Goal: Information Seeking & Learning: Learn about a topic

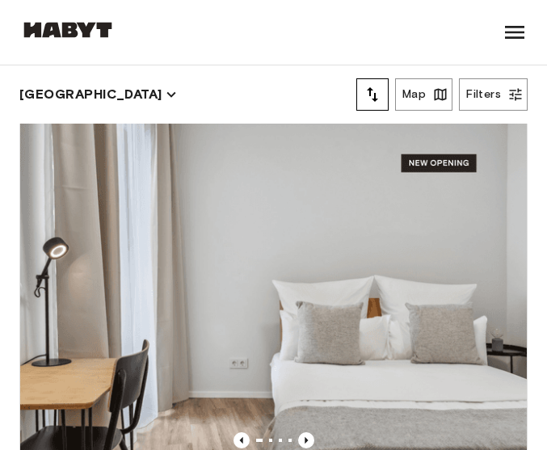
scroll to position [1507, 0]
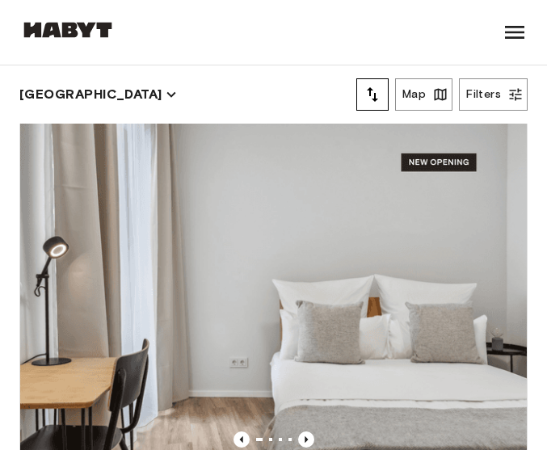
click at [163, 40] on div "Leipzig Europe Amsterdam Berlin Brussels Cologne Dusseldorf Frankfurt Graz Hamb…" at bounding box center [273, 32] width 508 height 65
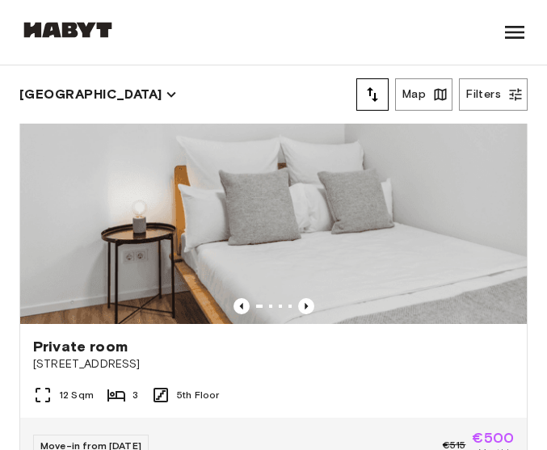
scroll to position [2152, 0]
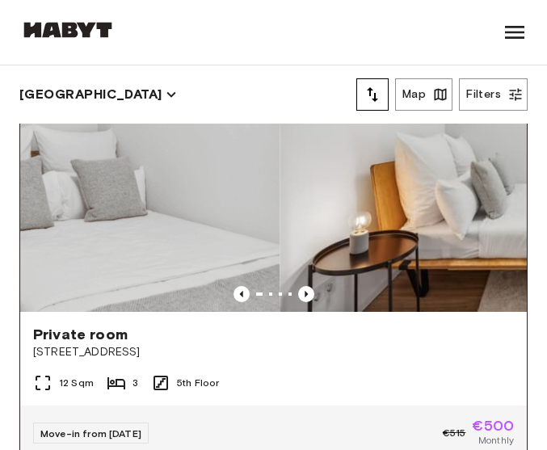
drag, startPoint x: 338, startPoint y: 224, endPoint x: 107, endPoint y: 224, distance: 231.7
click at [107, 224] on img at bounding box center [26, 142] width 506 height 337
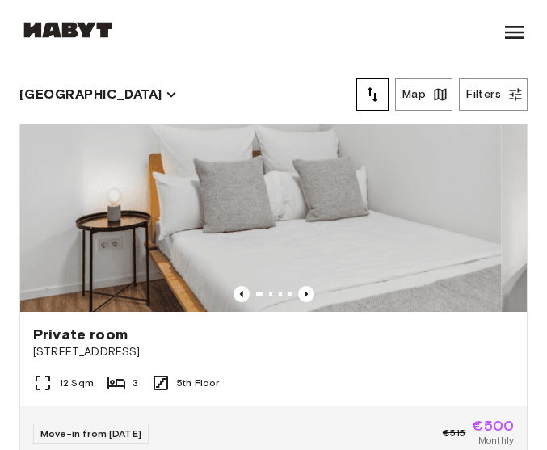
drag, startPoint x: 183, startPoint y: 207, endPoint x: 574, endPoint y: 244, distance: 392.5
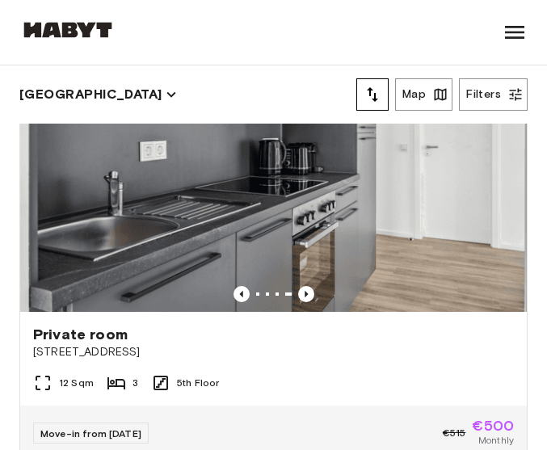
drag, startPoint x: 352, startPoint y: 231, endPoint x: -65, endPoint y: 191, distance: 418.6
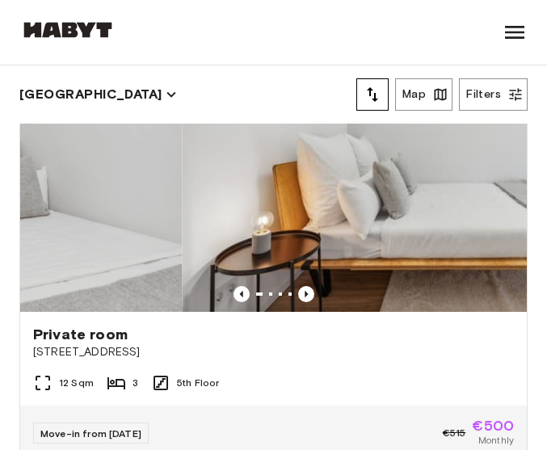
drag, startPoint x: 340, startPoint y: 209, endPoint x: -361, endPoint y: 167, distance: 702.1
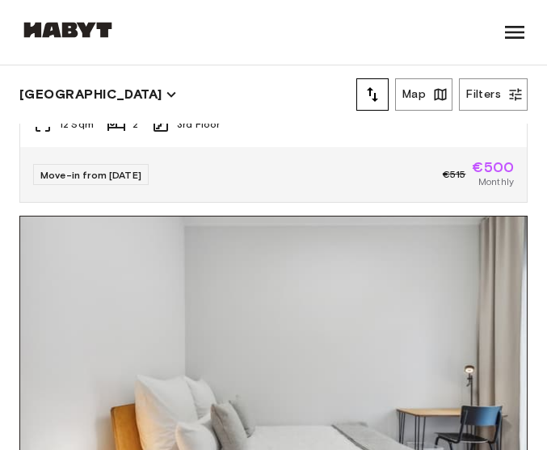
drag, startPoint x: 574, startPoint y: 296, endPoint x: 450, endPoint y: 337, distance: 131.2
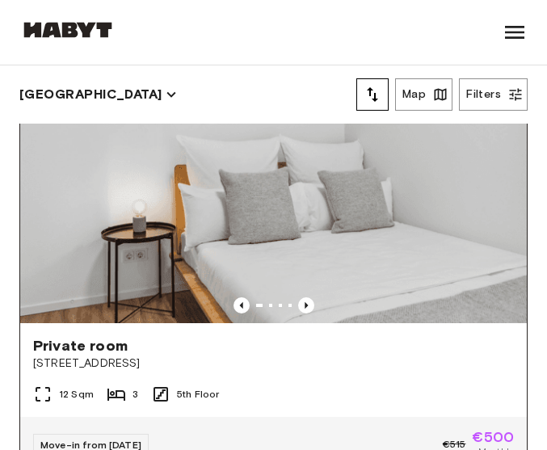
scroll to position [1991, 0]
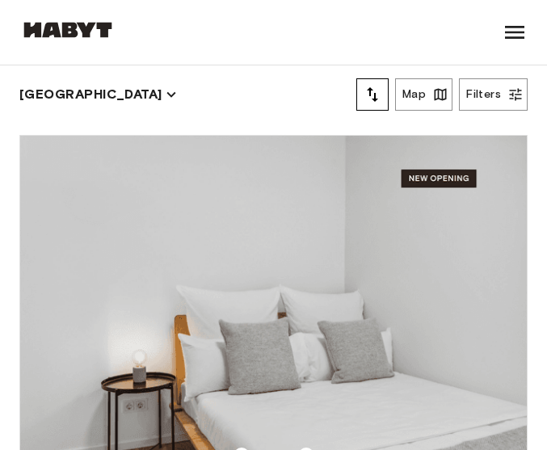
drag, startPoint x: 270, startPoint y: 261, endPoint x: -247, endPoint y: 278, distance: 517.8
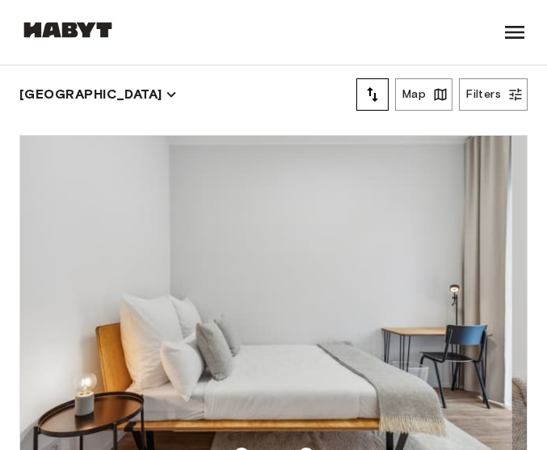
drag, startPoint x: 343, startPoint y: 304, endPoint x: 15, endPoint y: 304, distance: 327.8
click at [15, 304] on div "Private room Berliner Straße 22 12 Sqm 3 5th Floor Move-in from 04 Dec 25 €515 …" at bounding box center [266, 372] width 521 height 501
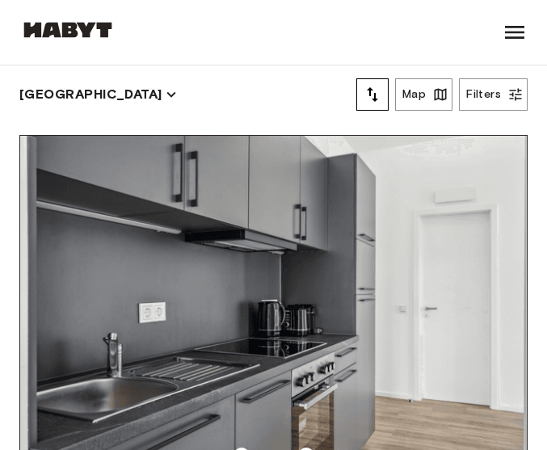
drag, startPoint x: 240, startPoint y: 306, endPoint x: 72, endPoint y: 329, distance: 169.6
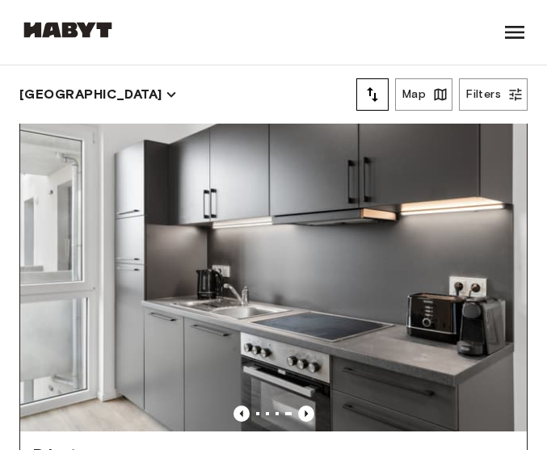
scroll to position [2556, 0]
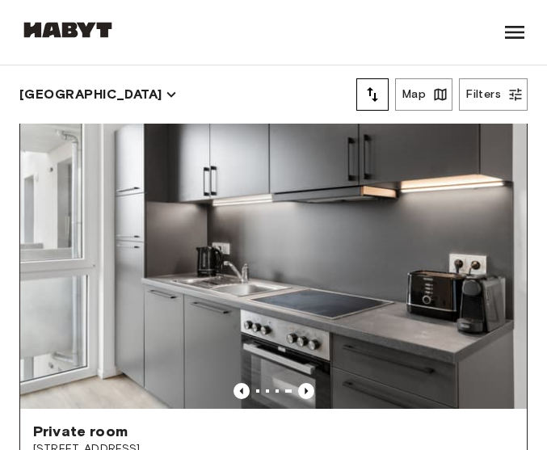
click at [256, 389] on div at bounding box center [257, 390] width 3 height 3
drag, startPoint x: 144, startPoint y: 199, endPoint x: 154, endPoint y: 189, distance: 14.3
click at [40, 192] on img at bounding box center [273, 239] width 506 height 337
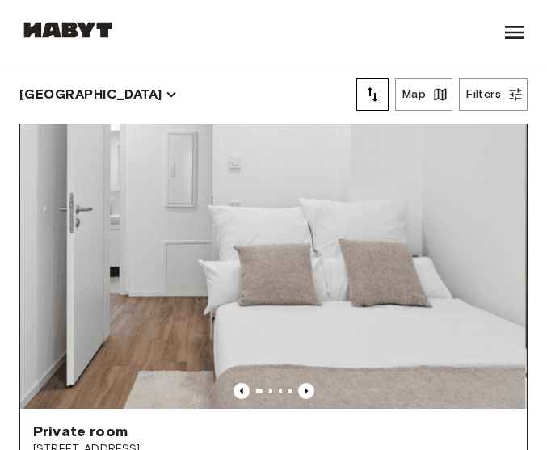
click at [46, 191] on img at bounding box center [272, 239] width 506 height 337
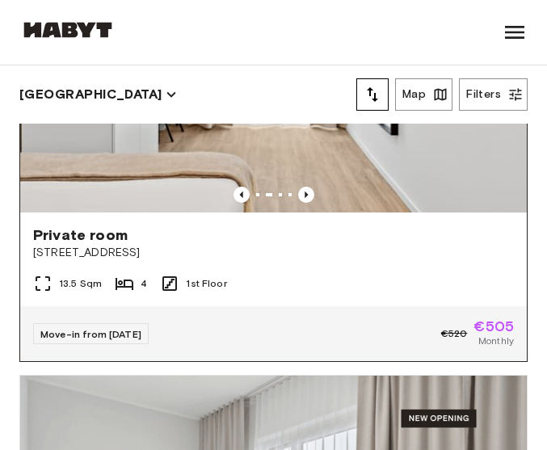
scroll to position [2960, 0]
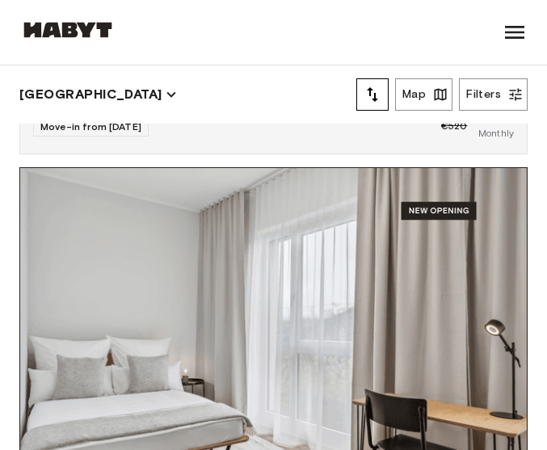
drag, startPoint x: 461, startPoint y: 304, endPoint x: 200, endPoint y: 284, distance: 261.6
click at [231, 291] on img at bounding box center [273, 336] width 506 height 337
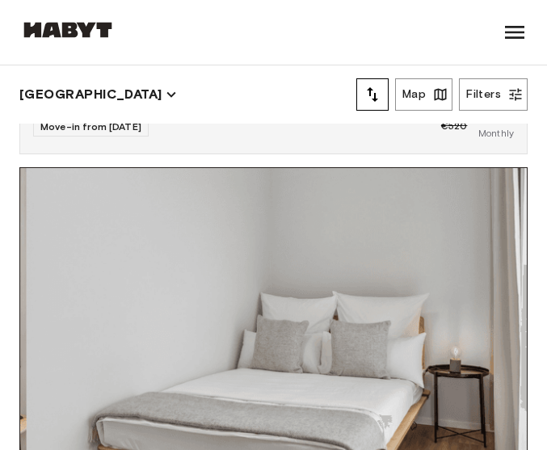
click at [56, 279] on img at bounding box center [280, 336] width 506 height 337
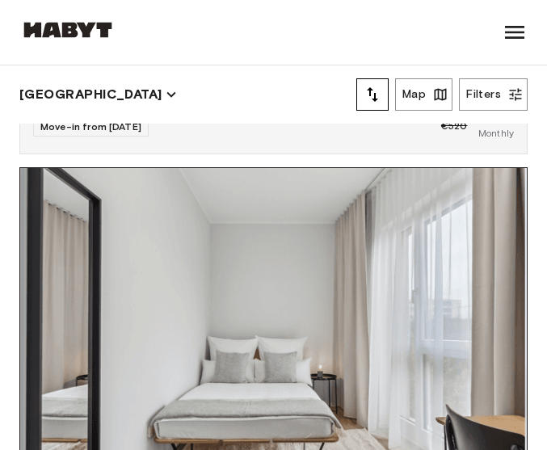
drag, startPoint x: 260, startPoint y: 267, endPoint x: 22, endPoint y: 263, distance: 238.2
click at [22, 263] on img at bounding box center [272, 336] width 506 height 337
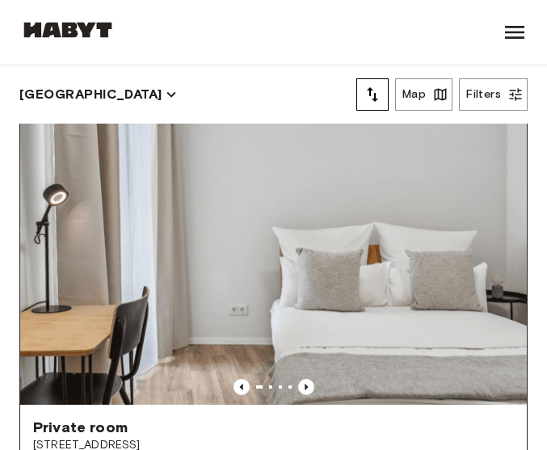
scroll to position [1534, 0]
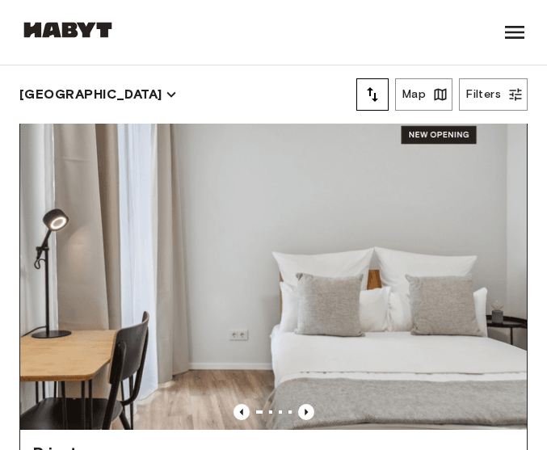
drag, startPoint x: 273, startPoint y: 237, endPoint x: 95, endPoint y: 228, distance: 177.8
click at [72, 229] on img at bounding box center [273, 260] width 506 height 337
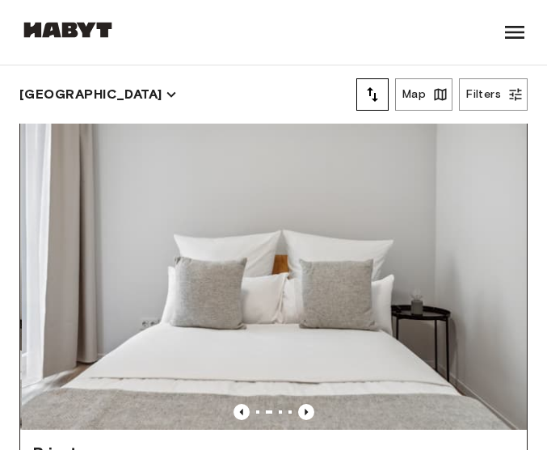
drag, startPoint x: 350, startPoint y: 228, endPoint x: 82, endPoint y: 231, distance: 268.1
click at [133, 232] on img at bounding box center [275, 260] width 506 height 337
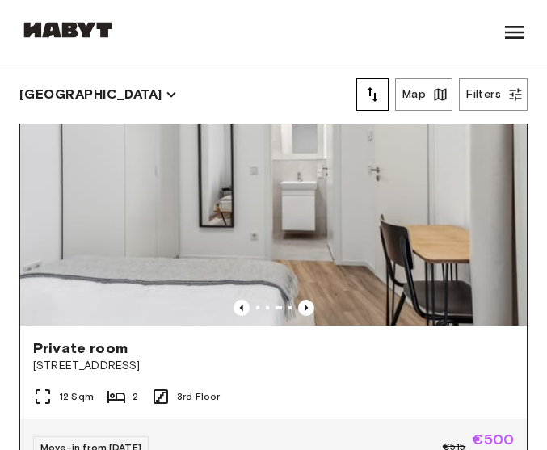
scroll to position [1776, 0]
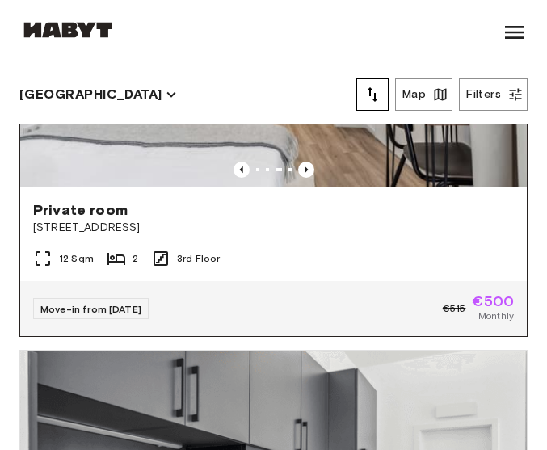
click at [132, 220] on span "[STREET_ADDRESS]" at bounding box center [273, 228] width 480 height 16
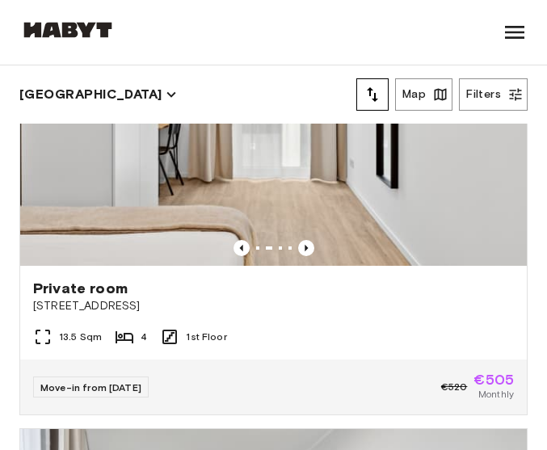
scroll to position [2664, 0]
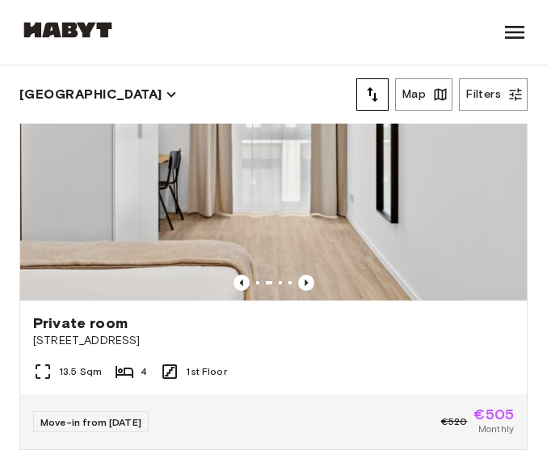
click at [268, 313] on div "Private room" at bounding box center [273, 322] width 480 height 19
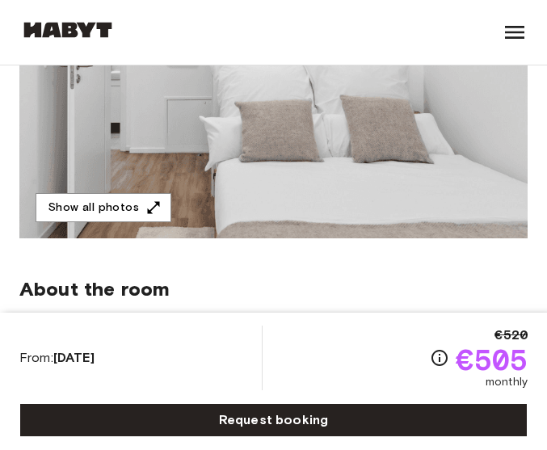
scroll to position [242, 0]
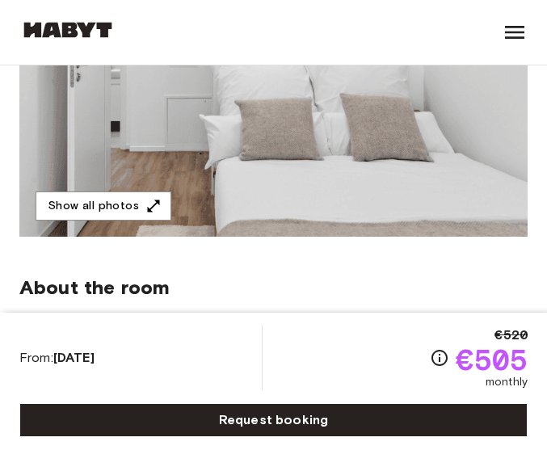
click at [298, 154] on img at bounding box center [273, 94] width 508 height 284
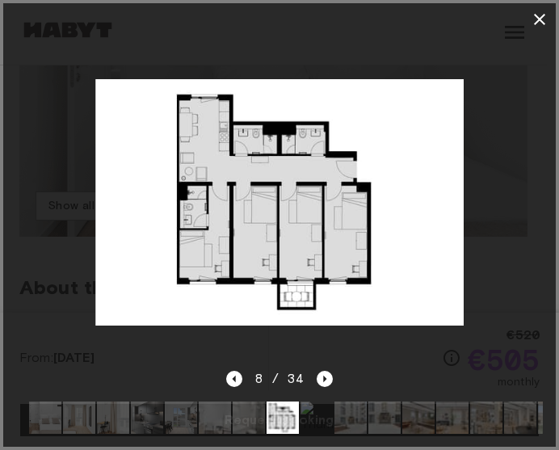
click at [544, 15] on icon "button" at bounding box center [539, 19] width 11 height 11
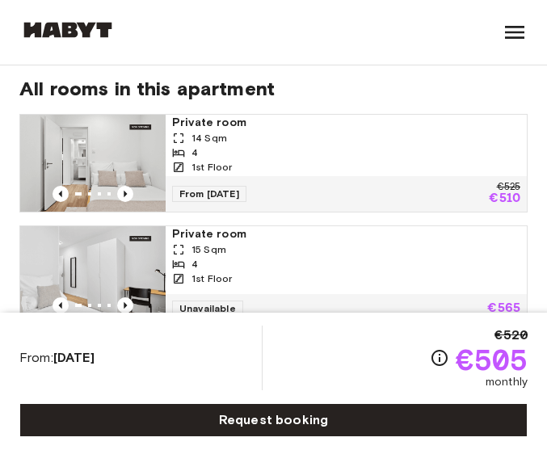
scroll to position [969, 0]
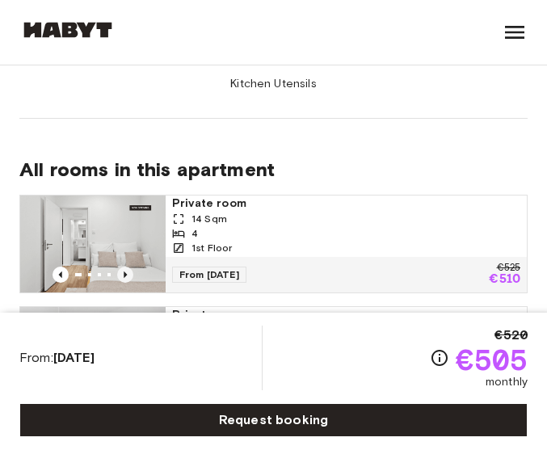
click at [126, 266] on icon "Previous image" at bounding box center [125, 274] width 16 height 16
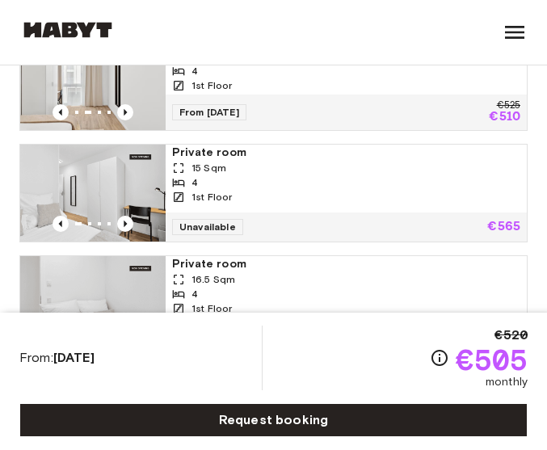
scroll to position [1130, 0]
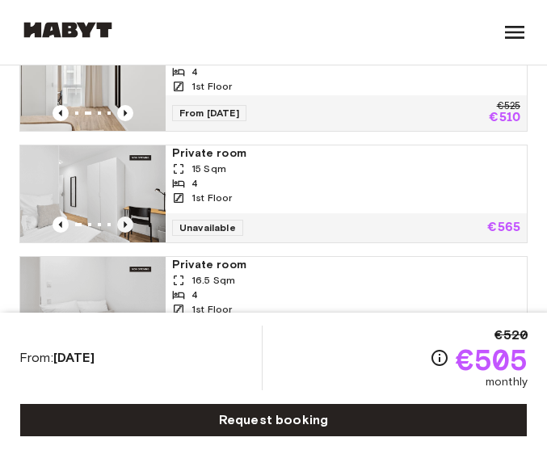
click at [124, 221] on icon "Previous image" at bounding box center [125, 224] width 3 height 6
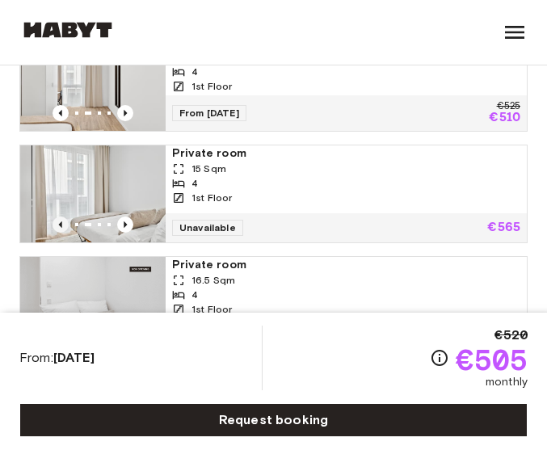
click at [60, 216] on icon "Previous image" at bounding box center [60, 224] width 16 height 16
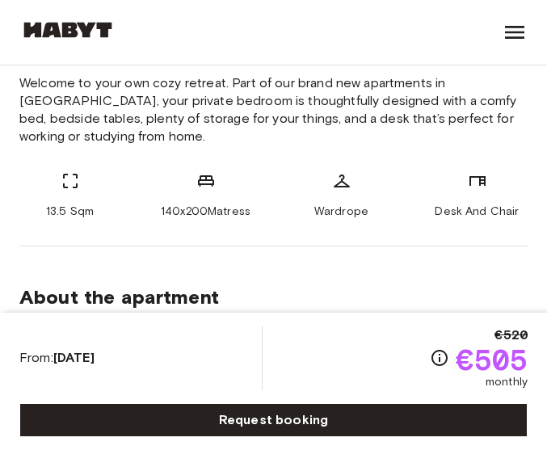
scroll to position [242, 0]
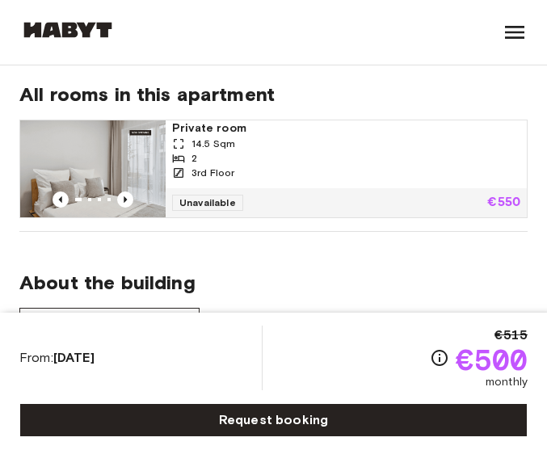
scroll to position [1050, 0]
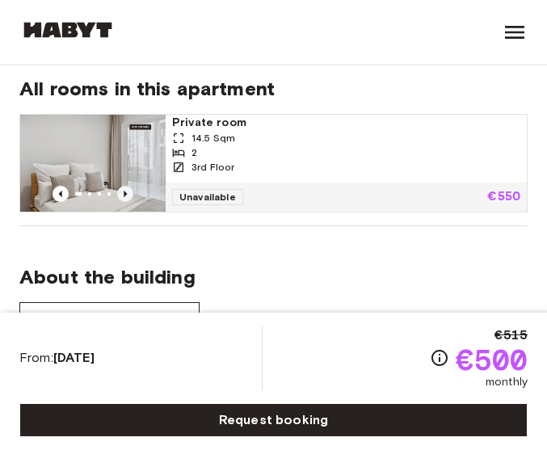
click at [122, 186] on icon "Previous image" at bounding box center [125, 194] width 16 height 16
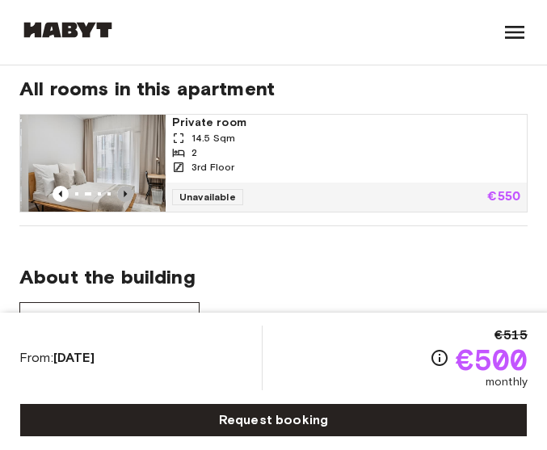
click at [123, 186] on icon "Previous image" at bounding box center [125, 194] width 16 height 16
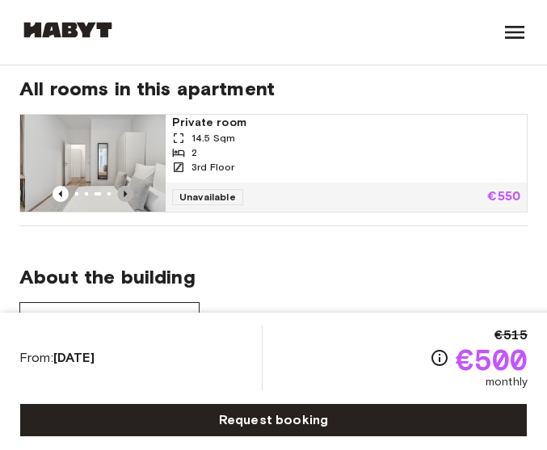
click at [123, 186] on icon "Previous image" at bounding box center [125, 194] width 16 height 16
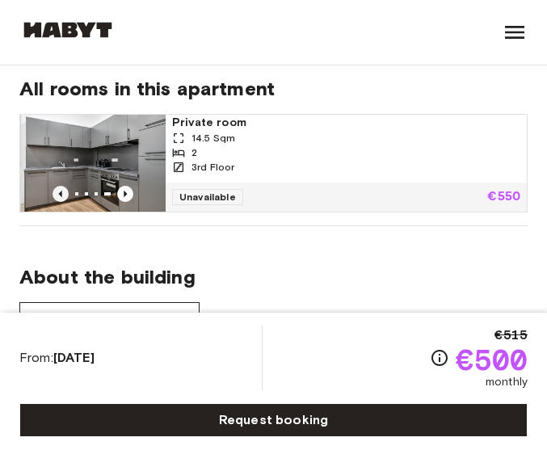
click at [61, 191] on icon "Previous image" at bounding box center [60, 194] width 3 height 6
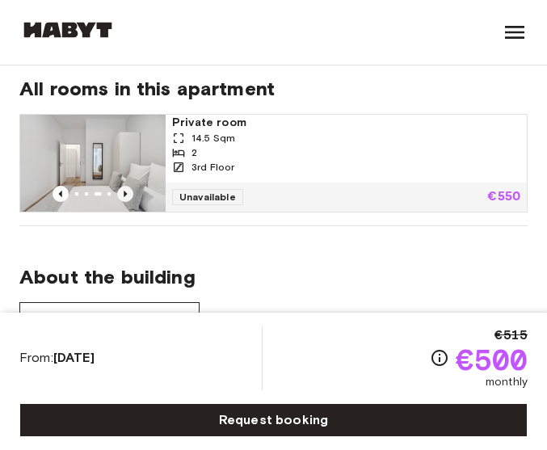
click at [122, 186] on icon "Previous image" at bounding box center [125, 194] width 16 height 16
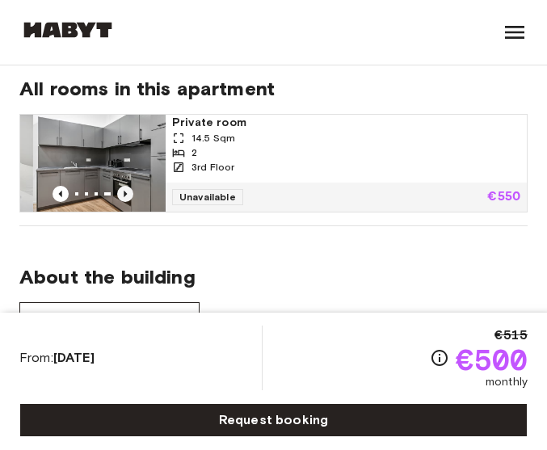
click at [122, 186] on icon "Previous image" at bounding box center [125, 194] width 16 height 16
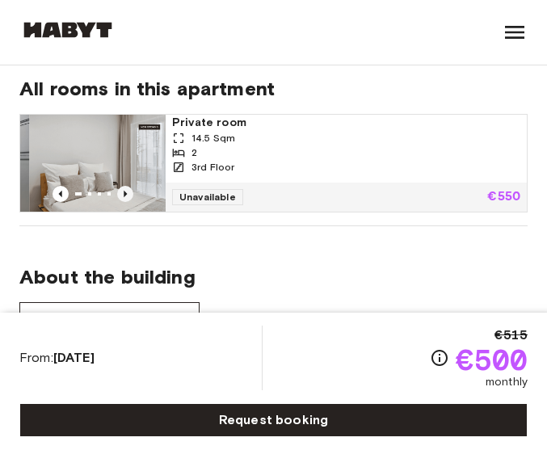
click at [121, 186] on icon "Previous image" at bounding box center [125, 194] width 16 height 16
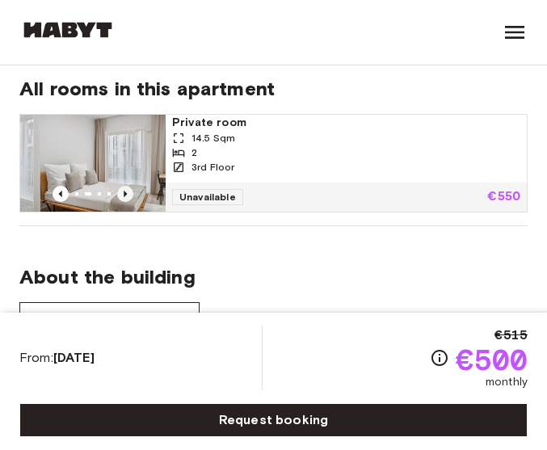
click at [121, 186] on icon "Previous image" at bounding box center [125, 194] width 16 height 16
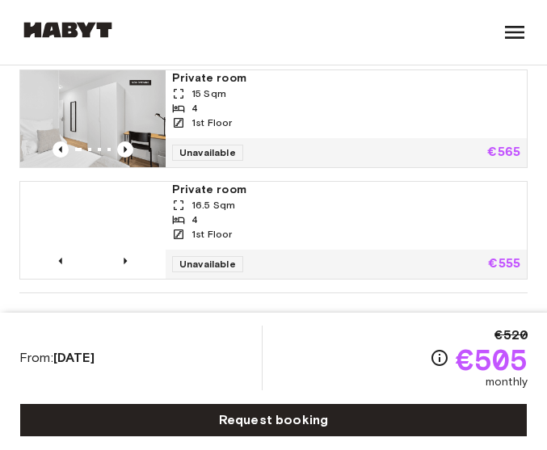
scroll to position [1211, 0]
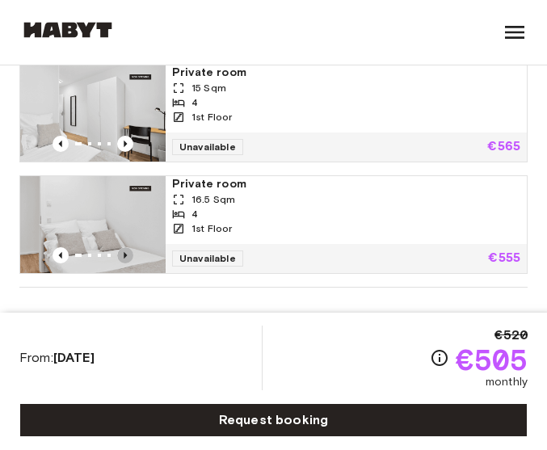
click at [124, 252] on icon "Previous image" at bounding box center [125, 255] width 3 height 6
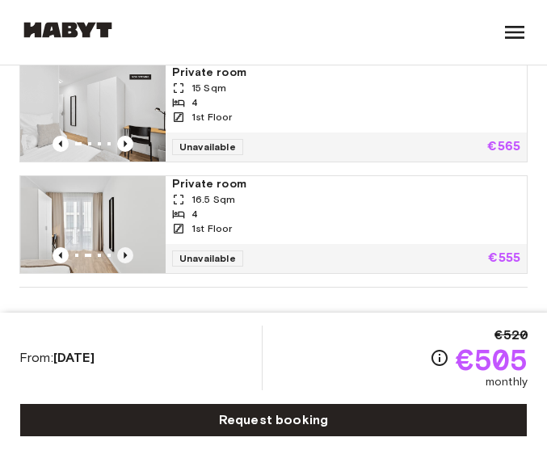
click at [127, 247] on icon "Previous image" at bounding box center [125, 255] width 16 height 16
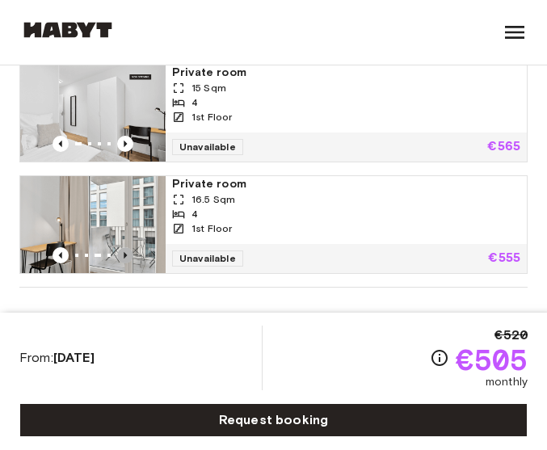
click at [127, 247] on icon "Previous image" at bounding box center [125, 255] width 16 height 16
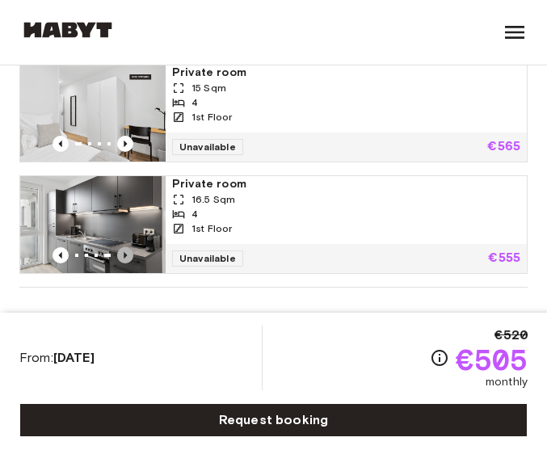
click at [127, 247] on icon "Previous image" at bounding box center [125, 255] width 16 height 16
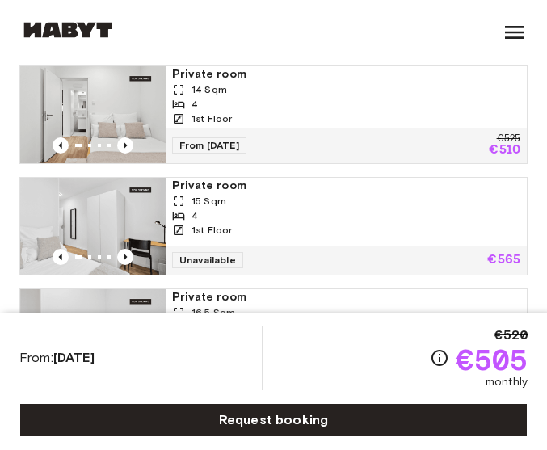
scroll to position [1050, 0]
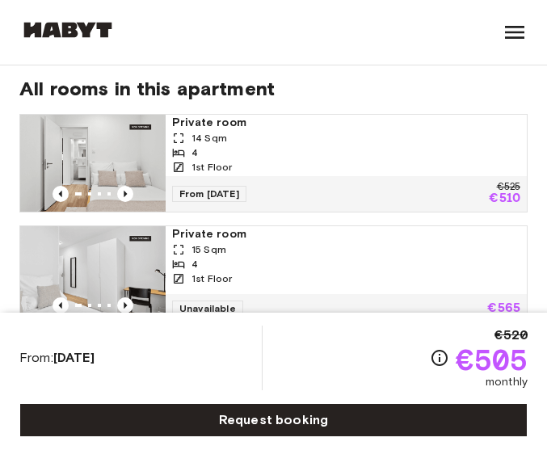
click at [269, 257] on div "4" at bounding box center [346, 264] width 348 height 15
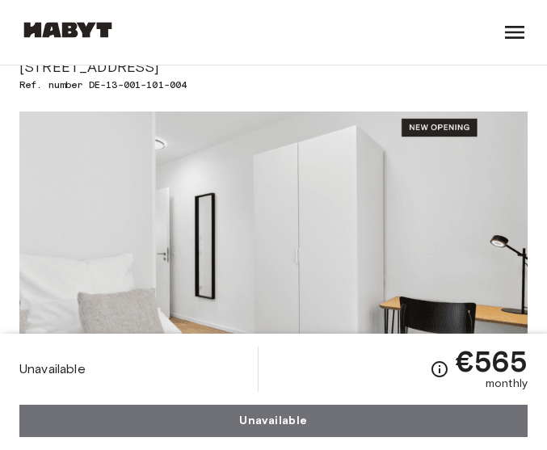
scroll to position [81, 0]
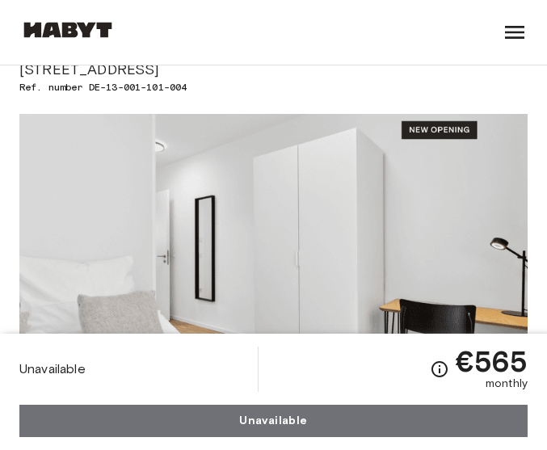
click at [253, 222] on img at bounding box center [273, 256] width 508 height 284
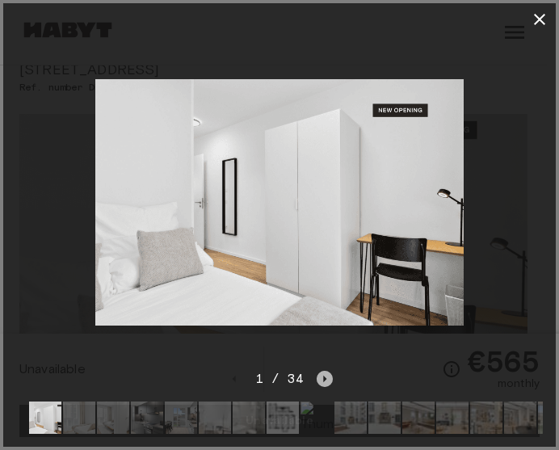
click at [328, 371] on icon "Next image" at bounding box center [324, 379] width 16 height 16
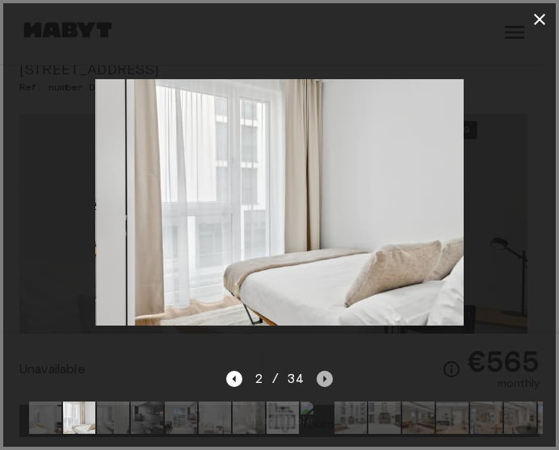
click at [327, 371] on icon "Next image" at bounding box center [324, 379] width 16 height 16
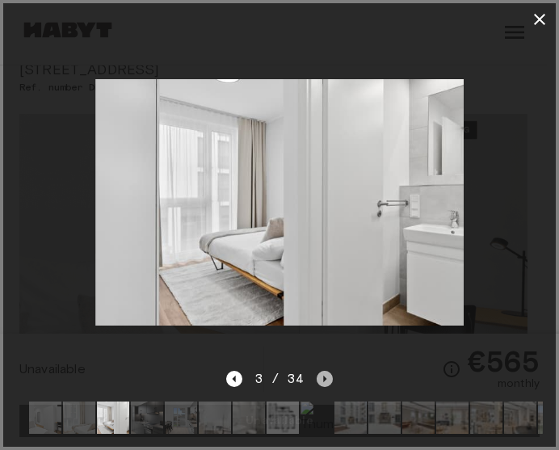
click at [327, 371] on icon "Next image" at bounding box center [324, 379] width 16 height 16
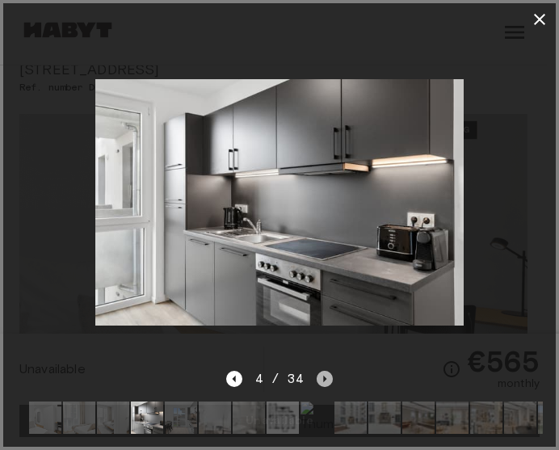
click at [325, 371] on icon "Next image" at bounding box center [324, 379] width 16 height 16
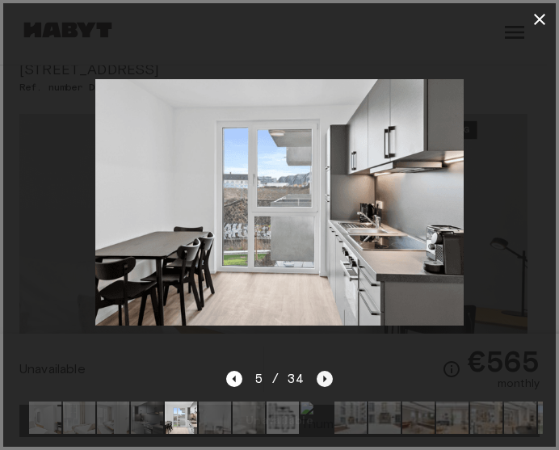
click at [325, 371] on icon "Next image" at bounding box center [324, 379] width 16 height 16
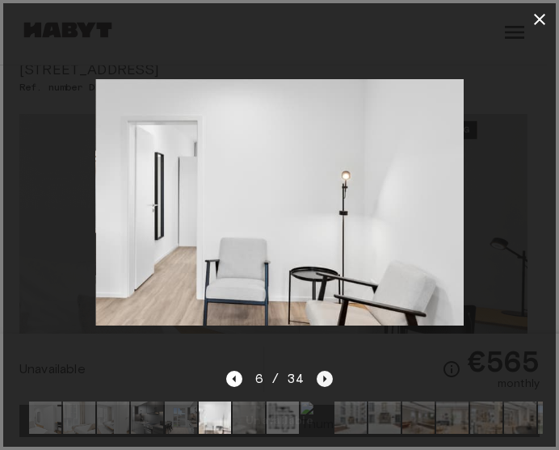
click at [325, 371] on icon "Next image" at bounding box center [324, 379] width 16 height 16
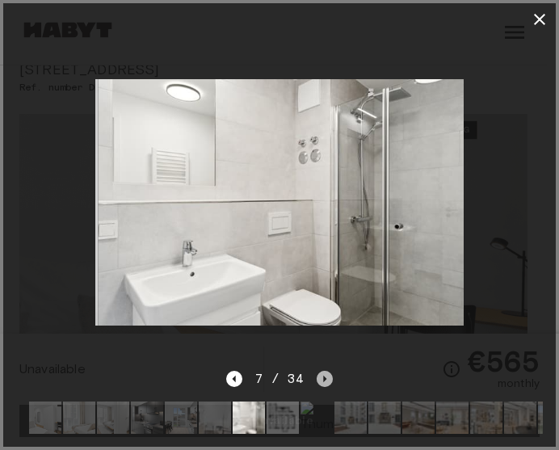
click at [323, 371] on icon "Next image" at bounding box center [324, 379] width 16 height 16
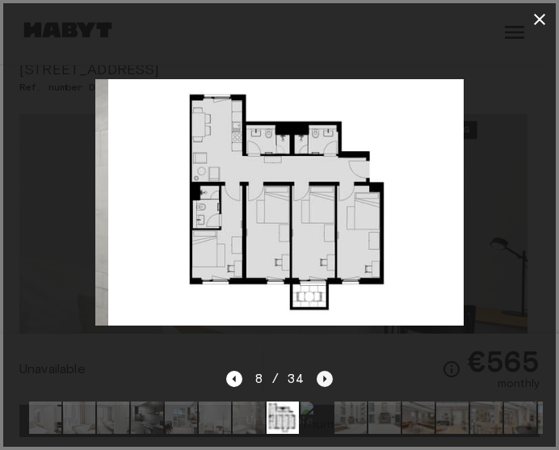
click at [324, 375] on icon "Next image" at bounding box center [325, 378] width 3 height 6
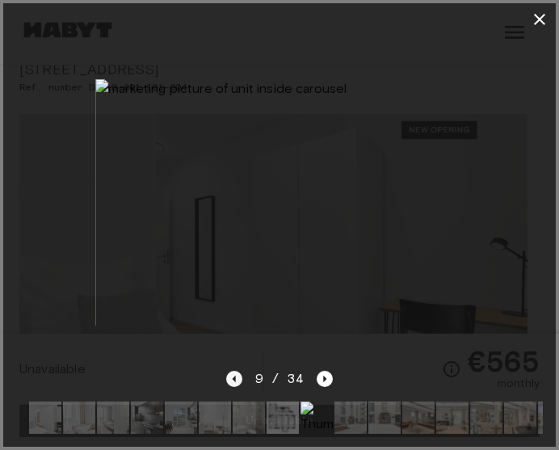
click at [228, 371] on icon "Previous image" at bounding box center [234, 379] width 16 height 16
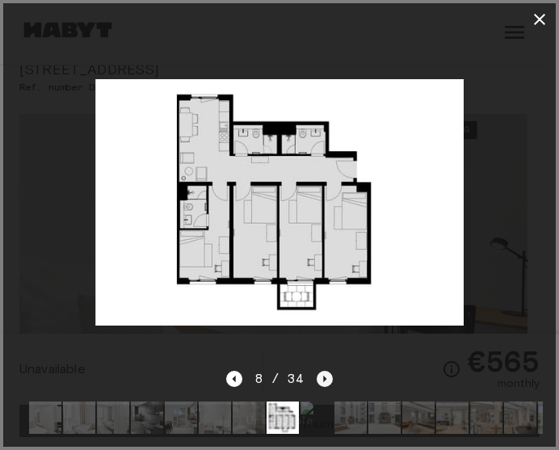
click at [326, 371] on icon "Next image" at bounding box center [324, 379] width 16 height 16
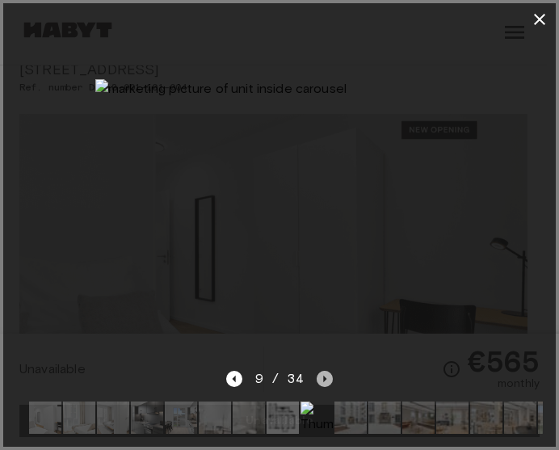
click at [325, 375] on icon "Next image" at bounding box center [325, 378] width 3 height 6
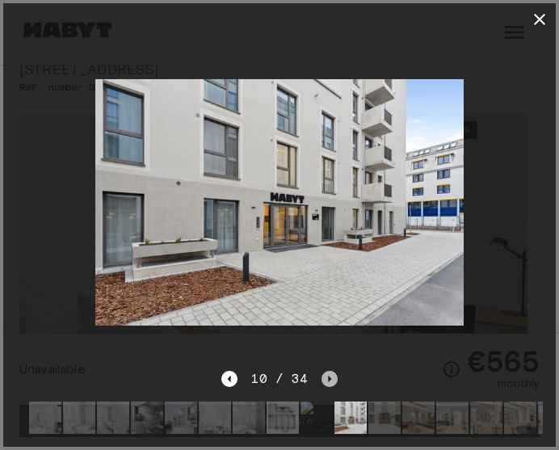
click at [323, 371] on icon "Next image" at bounding box center [329, 379] width 16 height 16
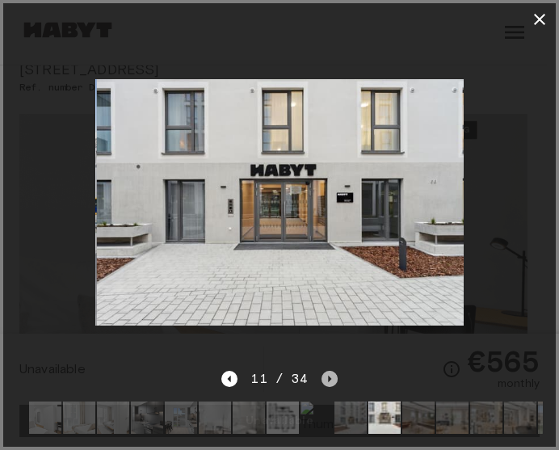
click at [323, 371] on icon "Next image" at bounding box center [329, 379] width 16 height 16
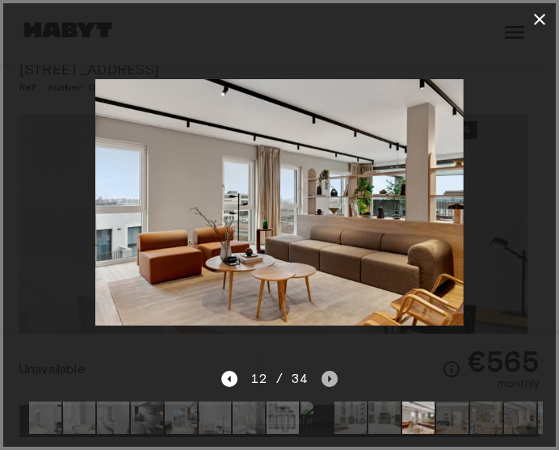
click at [322, 371] on icon "Next image" at bounding box center [329, 379] width 16 height 16
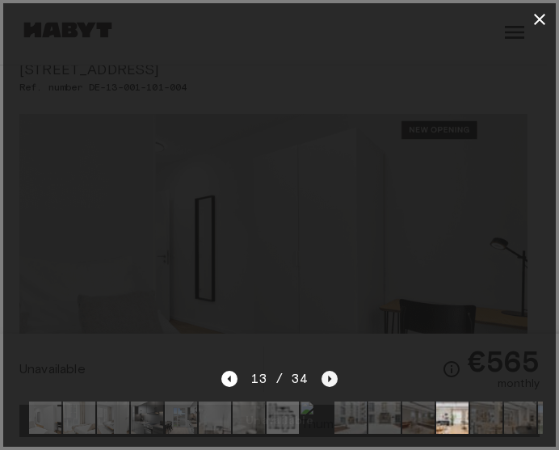
click at [321, 371] on icon "Next image" at bounding box center [329, 379] width 16 height 16
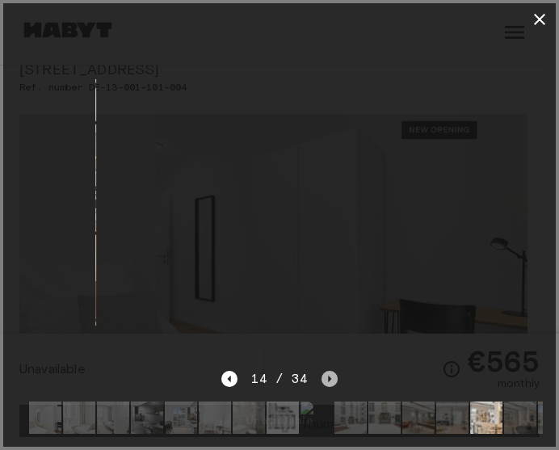
click at [321, 371] on icon "Next image" at bounding box center [329, 379] width 16 height 16
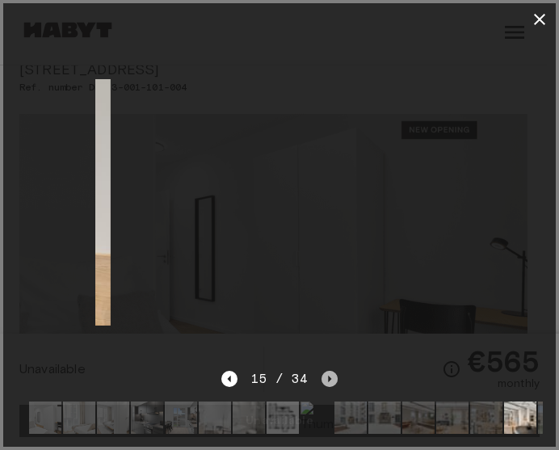
click at [321, 371] on icon "Next image" at bounding box center [329, 379] width 16 height 16
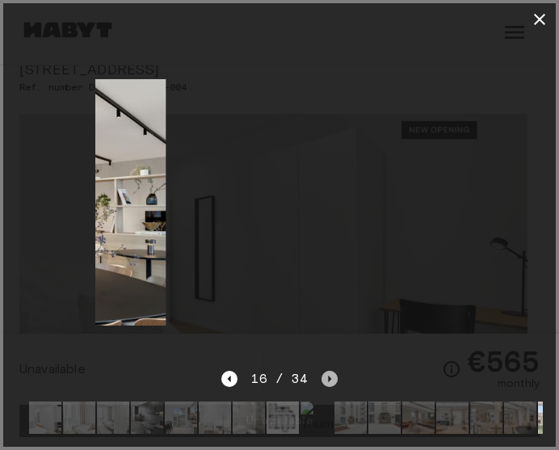
click at [321, 371] on icon "Next image" at bounding box center [329, 379] width 16 height 16
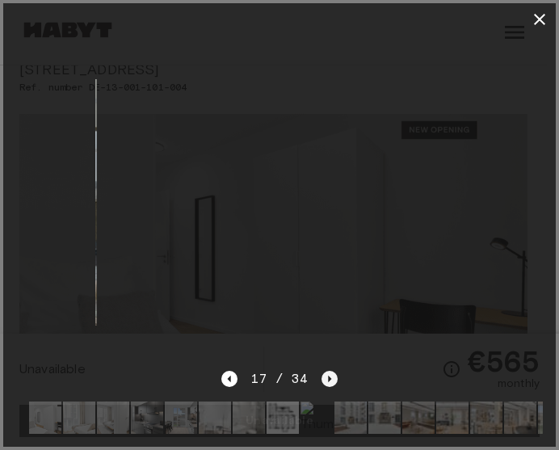
click at [321, 371] on icon "Next image" at bounding box center [329, 379] width 16 height 16
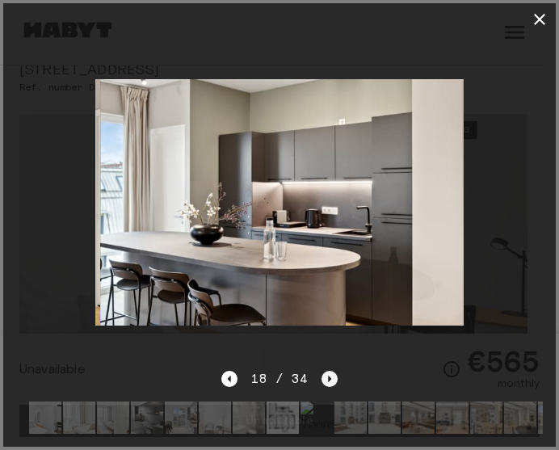
click at [321, 371] on icon "Next image" at bounding box center [329, 379] width 16 height 16
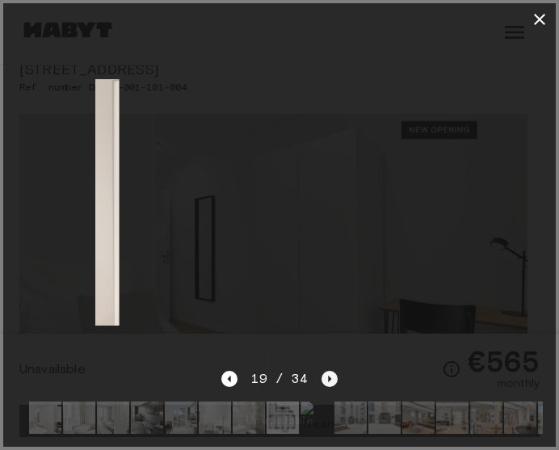
click at [321, 371] on icon "Next image" at bounding box center [329, 379] width 16 height 16
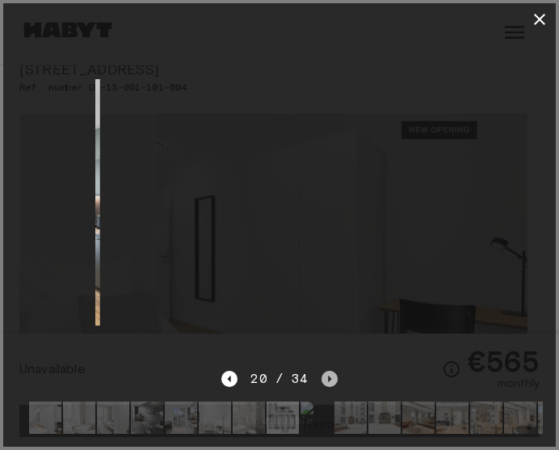
click at [321, 371] on icon "Next image" at bounding box center [329, 379] width 16 height 16
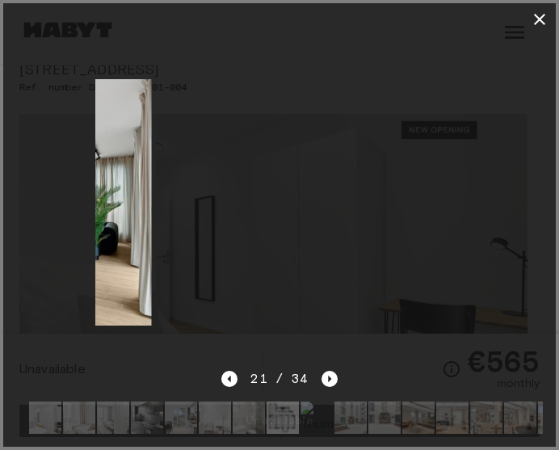
click at [319, 369] on div "21 / 34" at bounding box center [278, 378] width 115 height 19
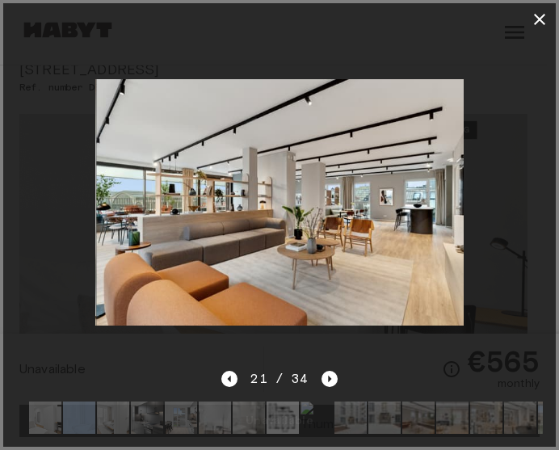
click at [319, 369] on div "21 / 34" at bounding box center [278, 378] width 115 height 19
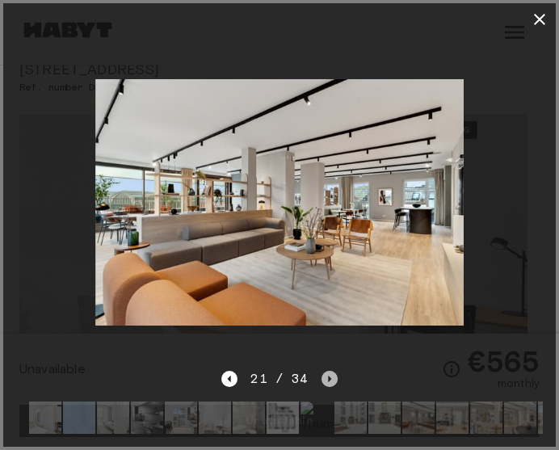
click at [328, 375] on icon "Next image" at bounding box center [329, 378] width 3 height 6
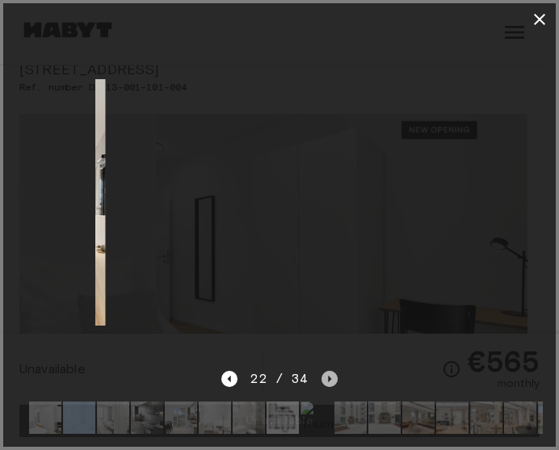
click at [328, 375] on icon "Next image" at bounding box center [329, 378] width 3 height 6
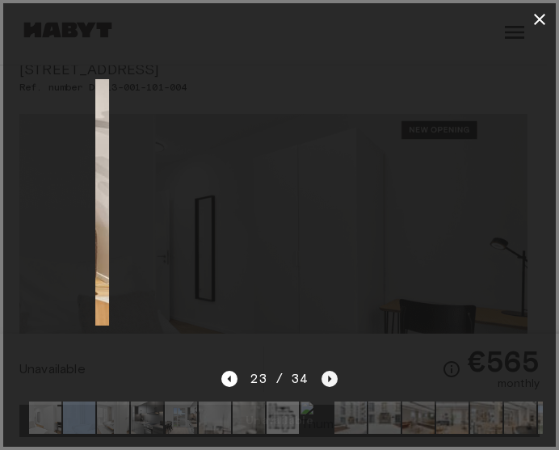
click at [327, 371] on icon "Next image" at bounding box center [329, 379] width 16 height 16
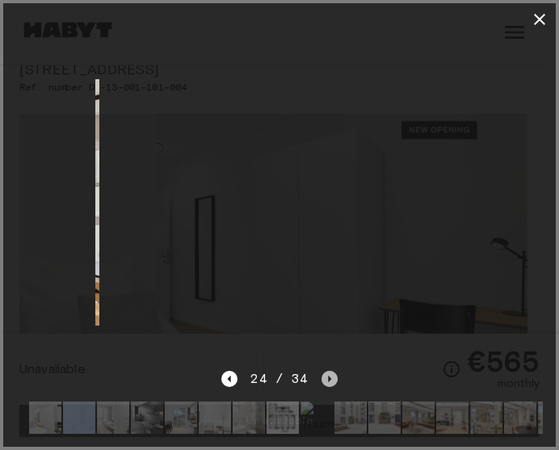
click at [327, 371] on icon "Next image" at bounding box center [329, 379] width 16 height 16
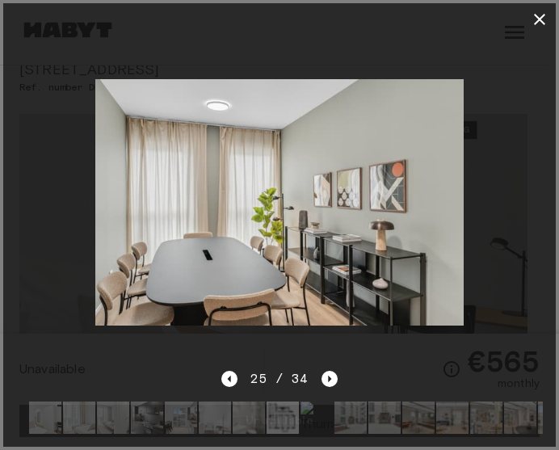
click at [325, 369] on div "25 / 34" at bounding box center [278, 378] width 115 height 19
click at [326, 371] on icon "Next image" at bounding box center [329, 379] width 16 height 16
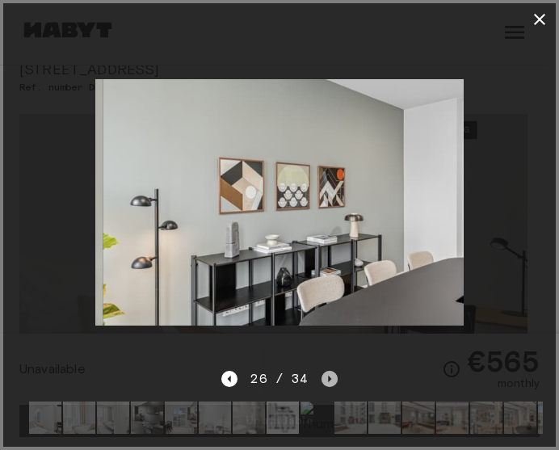
click at [325, 371] on icon "Next image" at bounding box center [329, 379] width 16 height 16
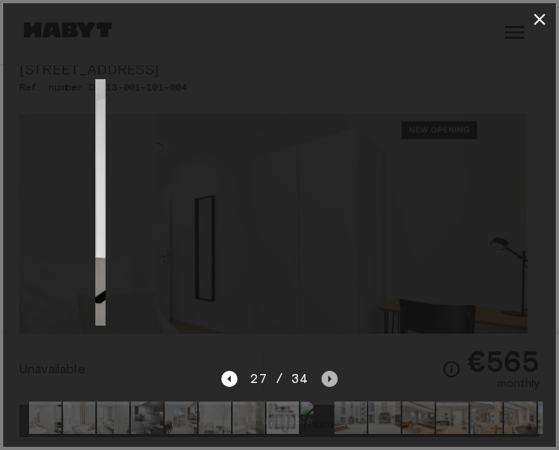
click at [325, 371] on icon "Next image" at bounding box center [329, 379] width 16 height 16
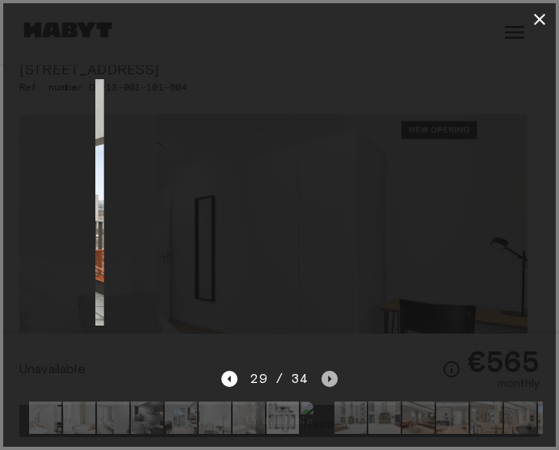
click at [325, 371] on icon "Next image" at bounding box center [329, 379] width 16 height 16
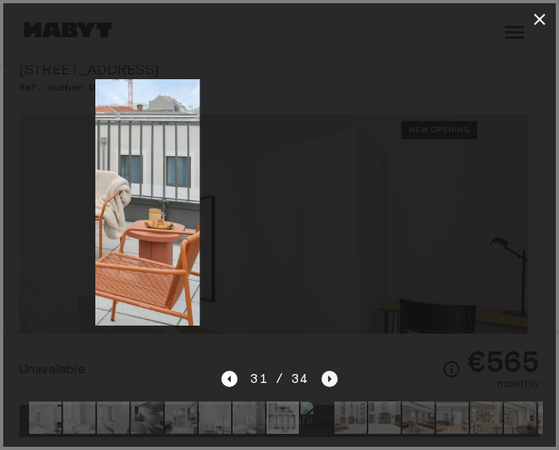
click at [325, 371] on icon "Next image" at bounding box center [329, 379] width 16 height 16
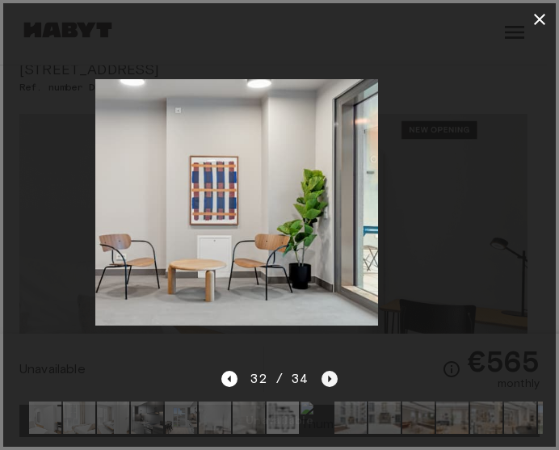
click at [325, 371] on icon "Next image" at bounding box center [329, 379] width 16 height 16
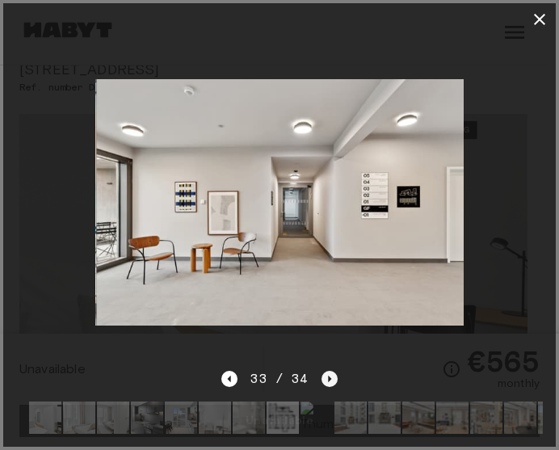
click at [325, 371] on icon "Next image" at bounding box center [329, 379] width 16 height 16
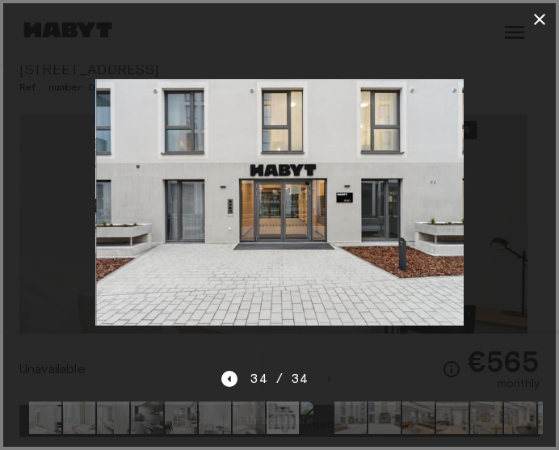
click at [539, 18] on icon "button" at bounding box center [539, 19] width 19 height 19
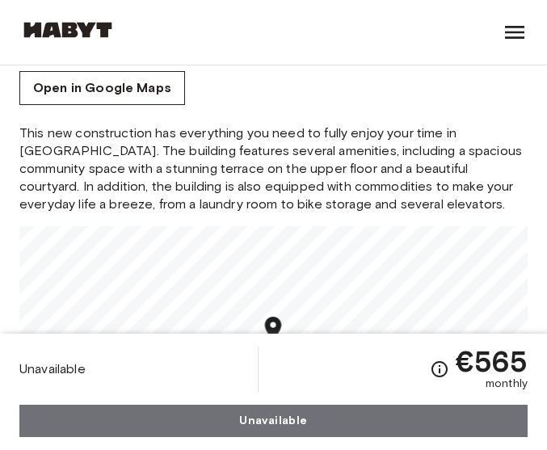
scroll to position [2422, 0]
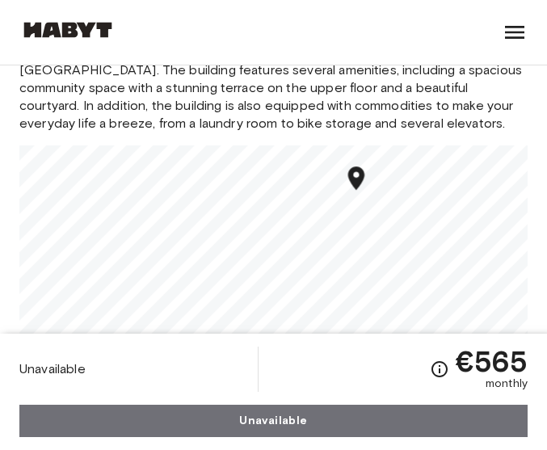
click at [426, 91] on div "This new construction has everything you need to fully enjoy your time in [GEOG…" at bounding box center [273, 216] width 508 height 344
